Goal: Information Seeking & Learning: Learn about a topic

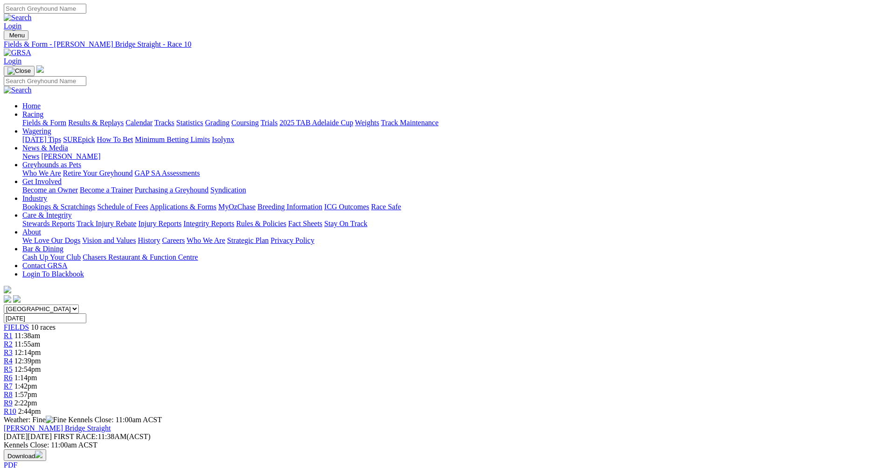
click at [13, 331] on span "R1" at bounding box center [8, 335] width 9 height 8
click at [40, 340] on span "11:55am" at bounding box center [27, 344] width 26 height 8
click at [13, 348] on span "R3" at bounding box center [8, 352] width 9 height 8
click at [394, 357] on div "R4 12:39pm" at bounding box center [442, 361] width 877 height 8
click at [446, 365] on div "R5 12:54pm" at bounding box center [442, 369] width 877 height 8
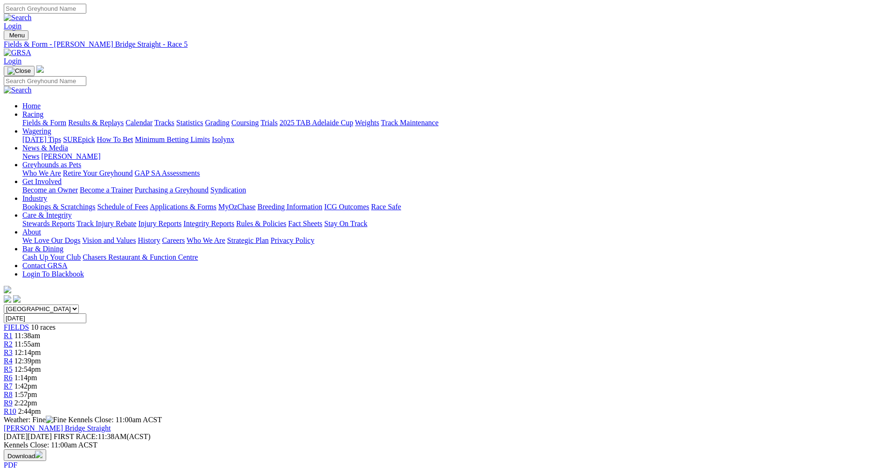
click at [13, 373] on span "R6" at bounding box center [8, 377] width 9 height 8
click at [13, 382] on span "R7" at bounding box center [8, 386] width 9 height 8
click at [13, 390] on span "R8" at bounding box center [8, 394] width 9 height 8
click at [13, 399] on span "R9" at bounding box center [8, 403] width 9 height 8
click at [709, 407] on div "R10 2:44pm" at bounding box center [442, 411] width 877 height 8
